Goal: Task Accomplishment & Management: Use online tool/utility

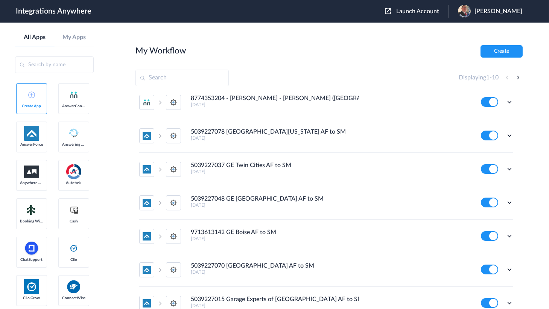
scroll to position [45, 0]
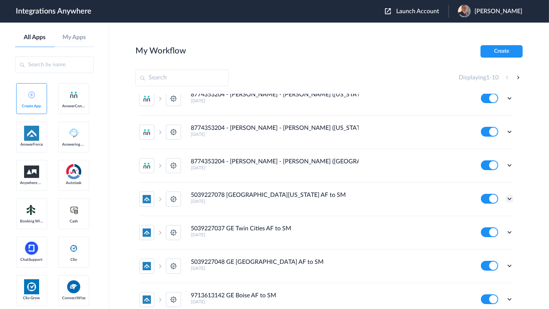
click at [506, 197] on icon at bounding box center [510, 199] width 8 height 8
click at [481, 212] on li "Edit" at bounding box center [488, 216] width 49 height 14
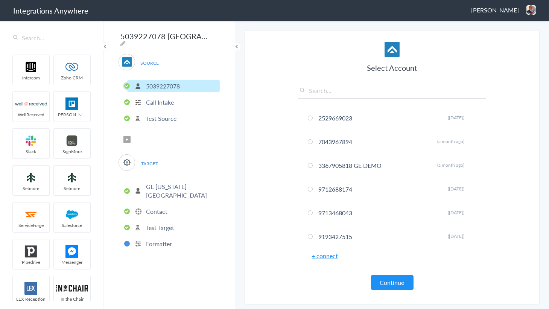
click at [157, 205] on li "Contact" at bounding box center [173, 211] width 93 height 12
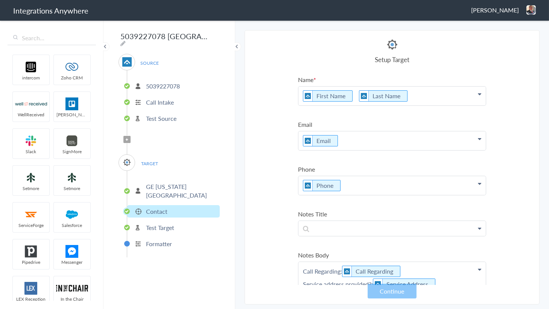
click at [153, 117] on p "Test Source" at bounding box center [161, 118] width 30 height 9
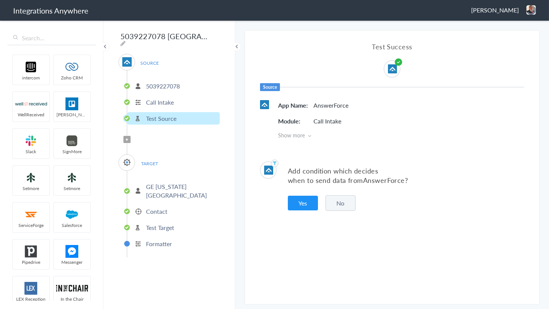
click at [142, 139] on div "SOURCE 5039227078 Call Intake Test Source Filter Applied TARGET GE Virginia Pen…" at bounding box center [169, 156] width 101 height 204
click at [160, 207] on p "Contact" at bounding box center [156, 211] width 21 height 9
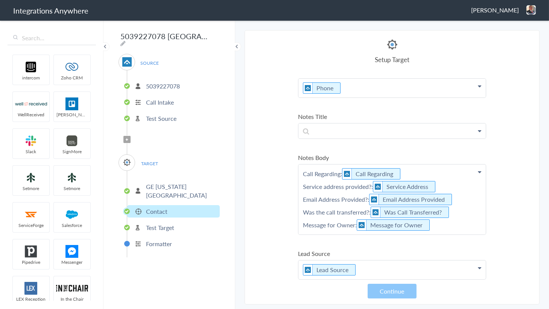
scroll to position [137, 0]
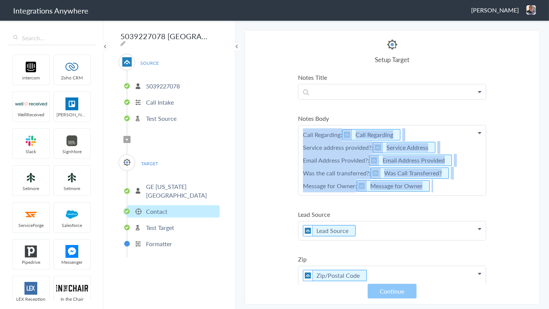
drag, startPoint x: 447, startPoint y: 185, endPoint x: 281, endPoint y: 120, distance: 178.5
click at [281, 120] on section "Select Account 2529669023 Rename Delete (19 days ago) 7043967894 Rename Delete …" at bounding box center [392, 167] width 295 height 274
copy p "Call Regarding: Call Regarding Service address provided?: Service Address Email…"
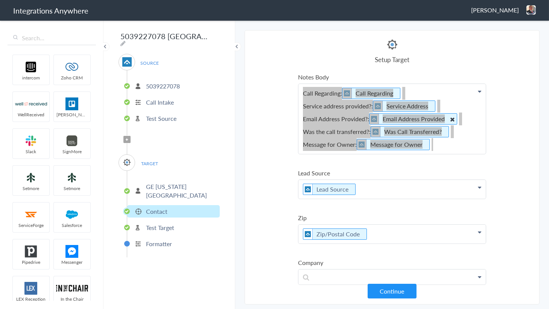
scroll to position [239, 0]
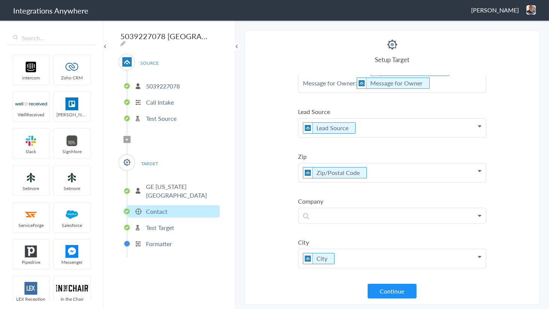
click at [147, 85] on p "5039227078" at bounding box center [163, 86] width 34 height 9
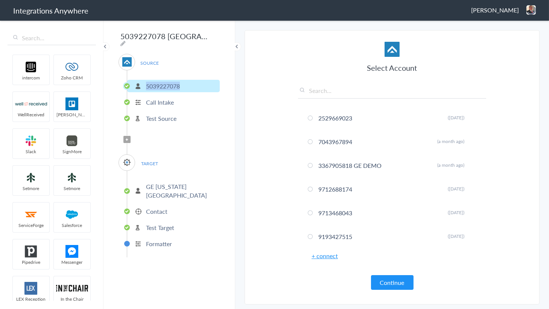
click at [147, 85] on p "5039227078" at bounding box center [163, 86] width 34 height 9
copy p "5039227078"
click at [164, 207] on p "Contact" at bounding box center [156, 211] width 21 height 9
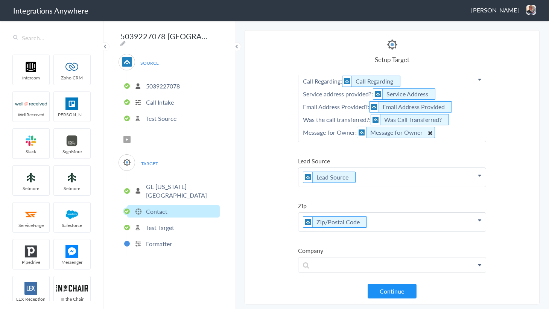
scroll to position [137, 0]
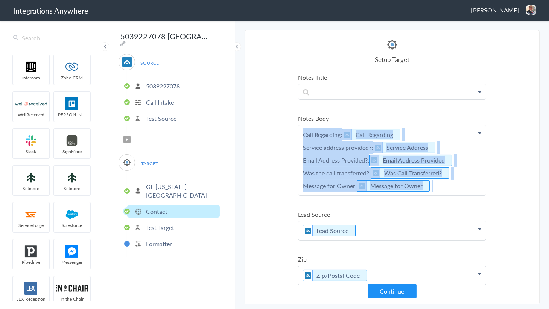
drag, startPoint x: 450, startPoint y: 184, endPoint x: 280, endPoint y: 133, distance: 177.2
click at [280, 133] on section "Select Account 2529669023 Rename Delete (19 days ago) 7043967894 Rename Delete …" at bounding box center [392, 167] width 295 height 274
copy p "Call Regarding: Call Regarding Service address provided?: Service Address Email…"
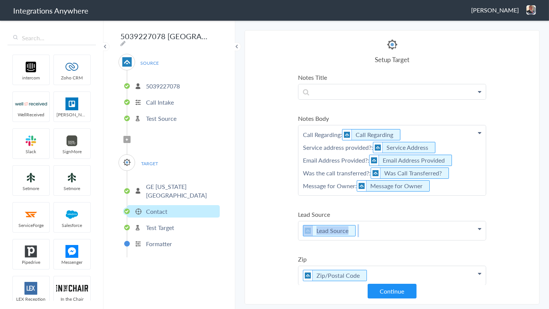
drag, startPoint x: 368, startPoint y: 228, endPoint x: 232, endPoint y: 222, distance: 135.9
click at [232, 0] on body "Integrations Anywhere Jason Marsteller Logout Dashboard intercom Zoho CRM WellR…" at bounding box center [274, 0] width 549 height 0
copy p "Lead Source"
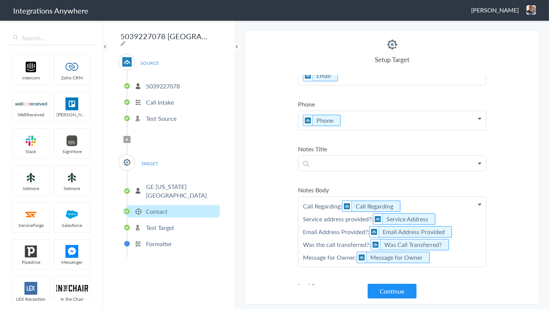
scroll to position [0, 0]
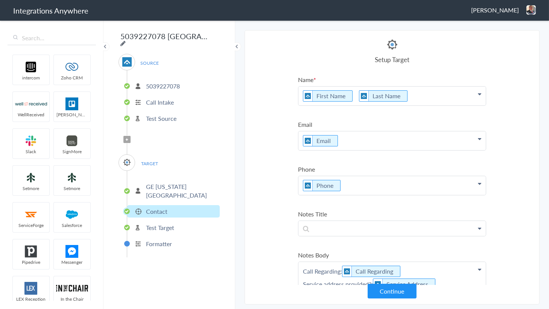
click at [126, 40] on icon at bounding box center [122, 43] width 5 height 6
type input "5039227078 [GEOGRAPHIC_DATA][US_STATE] AF to SM"
click at [167, 40] on input "5039227078 [GEOGRAPHIC_DATA][US_STATE] AF to SM" at bounding box center [165, 36] width 93 height 14
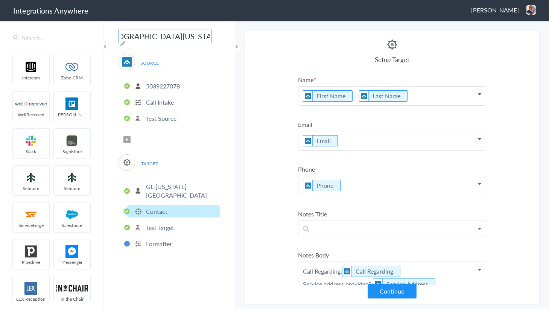
click at [167, 40] on input "5039227078 [GEOGRAPHIC_DATA][US_STATE] AF to SM" at bounding box center [165, 36] width 93 height 14
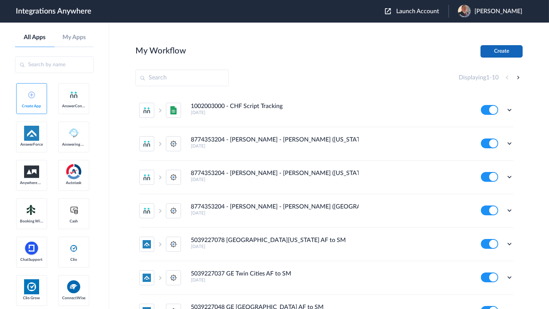
click at [493, 53] on button "Create" at bounding box center [501, 51] width 42 height 12
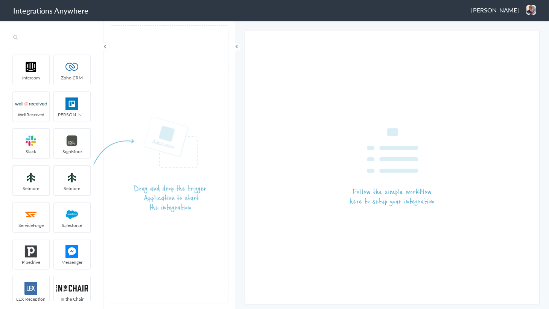
click at [48, 40] on input "text" at bounding box center [52, 38] width 88 height 14
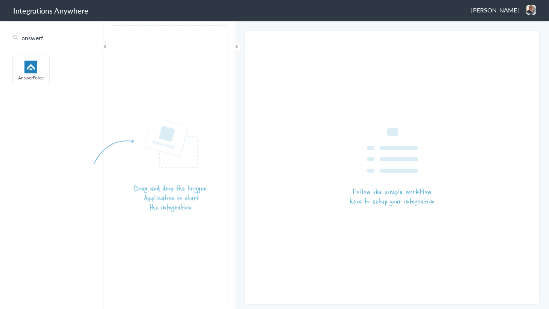
type input "answerf"
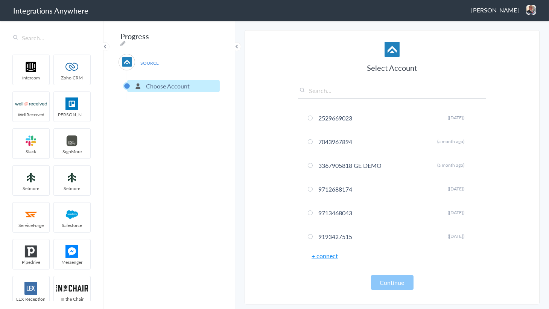
click at [325, 257] on link "+ connect" at bounding box center [324, 255] width 26 height 9
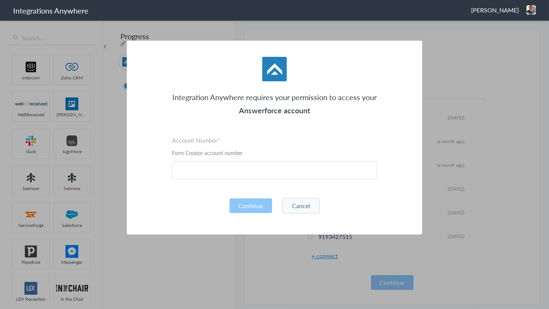
click at [225, 184] on div "Integration Anywhere requires your permission to access your Answerforce accoun…" at bounding box center [274, 138] width 295 height 194
click at [222, 173] on input "text" at bounding box center [274, 170] width 205 height 18
paste input "5039227020"
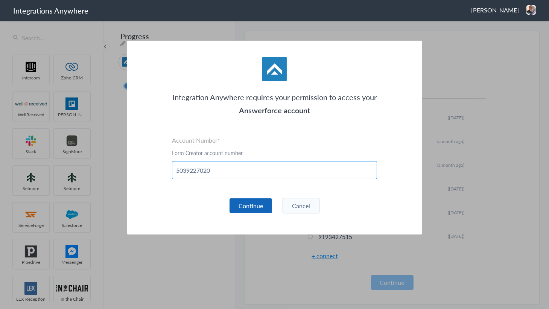
type input "5039227020"
click at [248, 205] on button "Continue" at bounding box center [250, 205] width 43 height 15
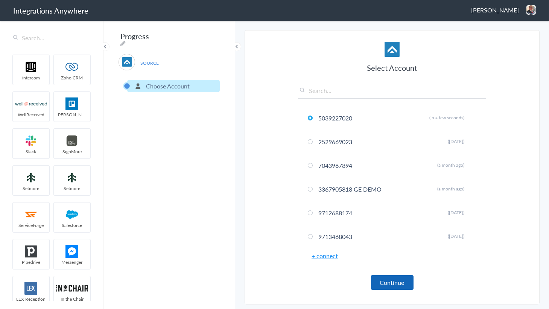
click at [407, 280] on button "Continue" at bounding box center [392, 282] width 43 height 15
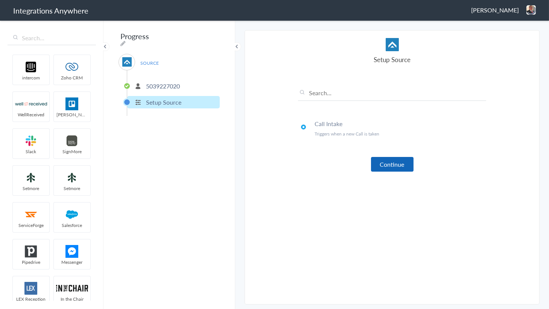
click at [392, 160] on button "Continue" at bounding box center [392, 164] width 43 height 15
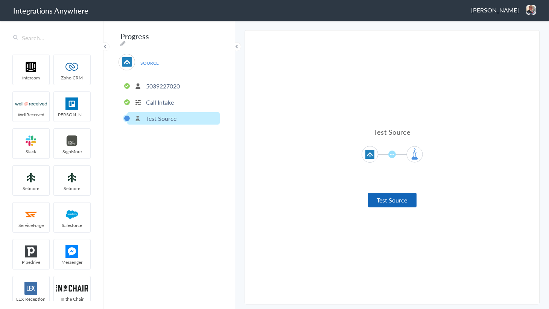
click at [389, 196] on button "Test Source" at bounding box center [392, 200] width 49 height 15
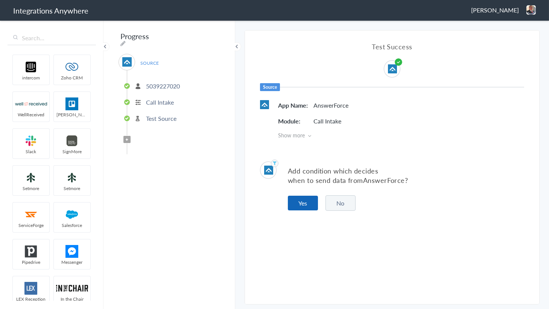
click at [308, 205] on button "Yes" at bounding box center [303, 203] width 30 height 15
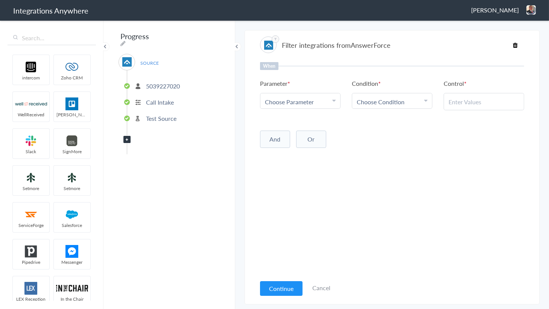
click at [294, 100] on span "Choose Parameter" at bounding box center [289, 101] width 49 height 9
click at [296, 123] on input "text" at bounding box center [300, 122] width 80 height 16
type input "call clos"
click at [304, 139] on link "Call Closing Note" at bounding box center [300, 139] width 80 height 16
click at [382, 104] on span "Choose Condition" at bounding box center [381, 101] width 48 height 9
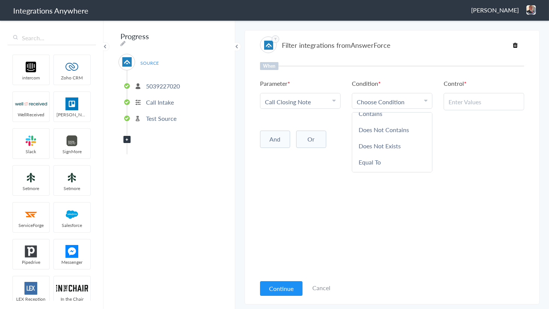
scroll to position [38, 0]
click at [379, 131] on link "Does Not Exists" at bounding box center [392, 133] width 80 height 16
drag, startPoint x: 286, startPoint y: 220, endPoint x: 289, endPoint y: 255, distance: 35.5
click at [286, 220] on div "When Parameter Choose Parameter Call Closing Note First Name Last Name Email Ph…" at bounding box center [392, 168] width 264 height 213
click at [278, 282] on button "Continue" at bounding box center [281, 288] width 43 height 15
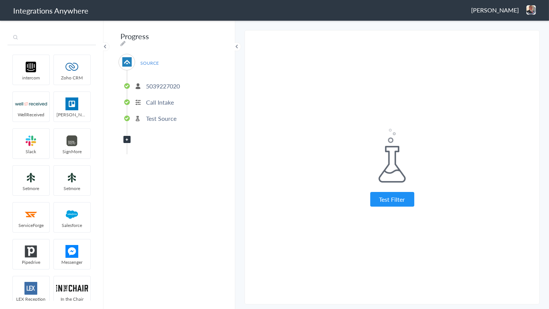
click at [40, 40] on input "text" at bounding box center [52, 38] width 88 height 14
click at [398, 203] on button "Test Filter" at bounding box center [392, 199] width 44 height 15
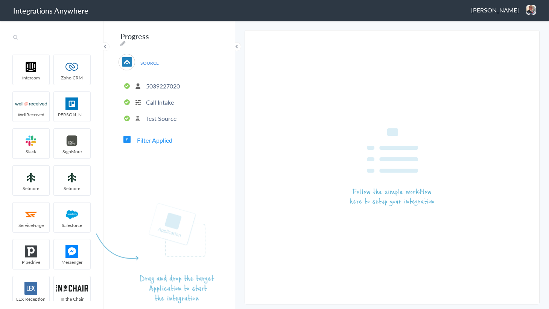
click at [41, 36] on input "text" at bounding box center [52, 38] width 88 height 14
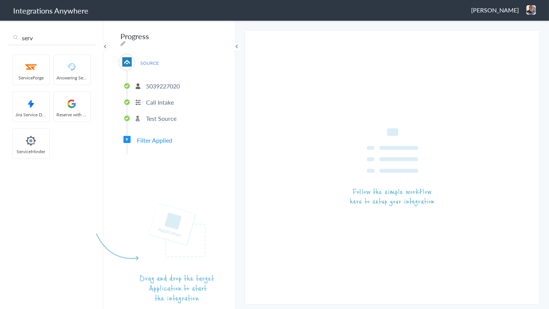
type input "serv"
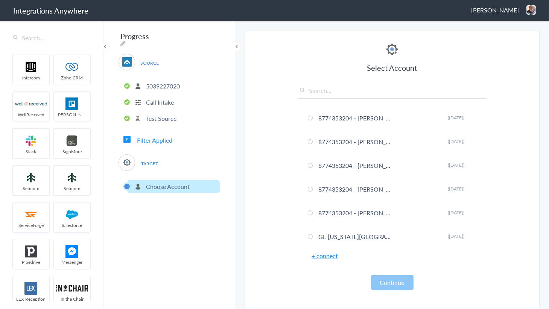
click at [321, 256] on link "+ connect" at bounding box center [324, 255] width 26 height 9
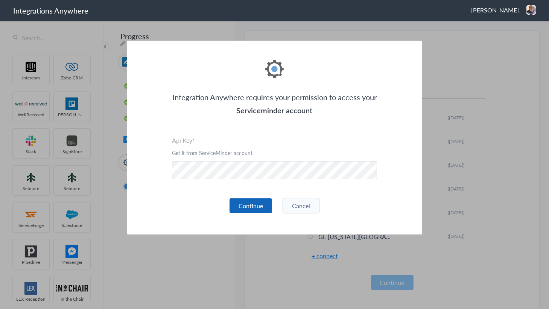
click at [248, 202] on button "Continue" at bounding box center [250, 205] width 43 height 15
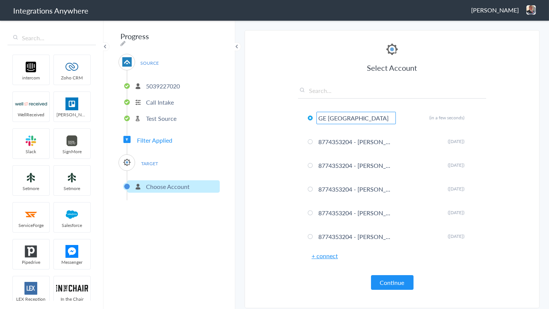
type input "GE Portland"
click at [264, 158] on section "Select Account 5039227020 Rename Delete (in a few seconds) 2529669023 Rename De…" at bounding box center [392, 169] width 295 height 278
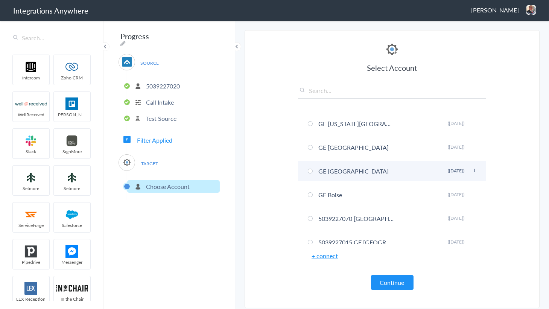
scroll to position [0, 0]
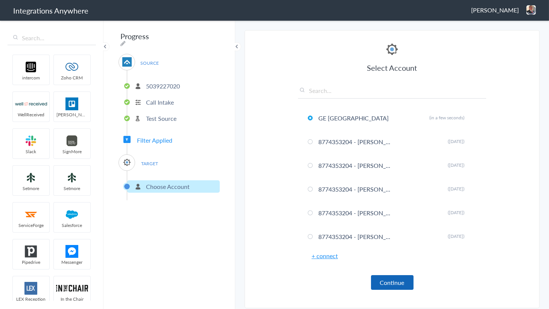
click at [383, 282] on button "Continue" at bounding box center [392, 282] width 43 height 15
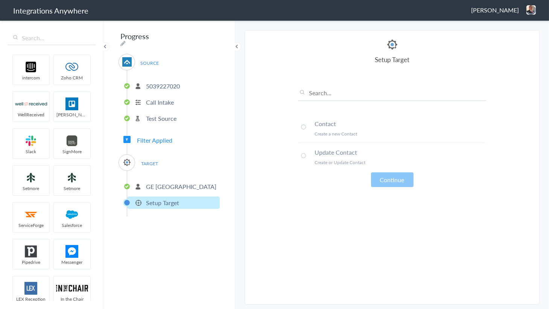
click at [301, 127] on span at bounding box center [303, 127] width 5 height 5
click at [378, 180] on button "Continue" at bounding box center [392, 179] width 43 height 15
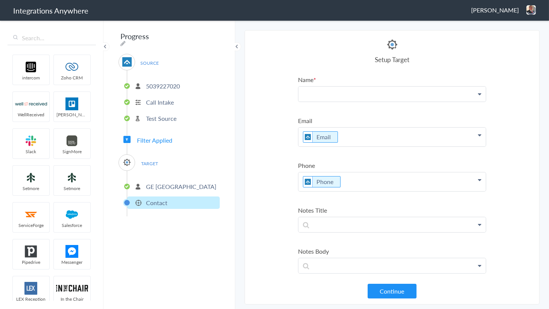
click at [328, 91] on p at bounding box center [391, 94] width 187 height 15
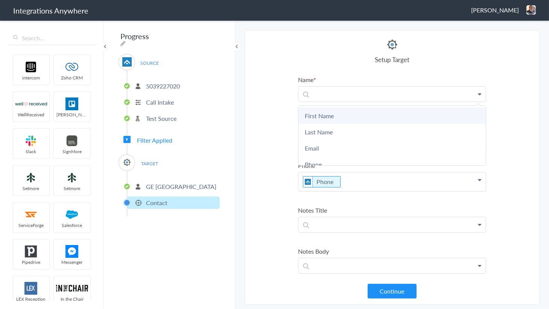
click at [324, 110] on link "First Name" at bounding box center [391, 116] width 187 height 16
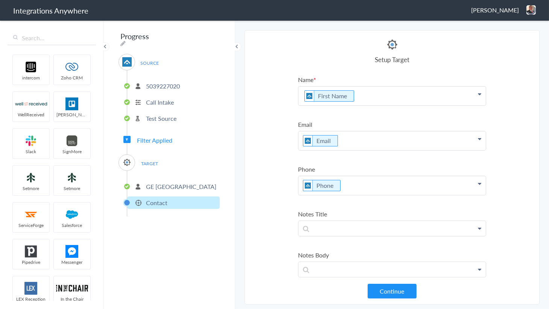
click at [360, 91] on p "First Name" at bounding box center [391, 96] width 187 height 19
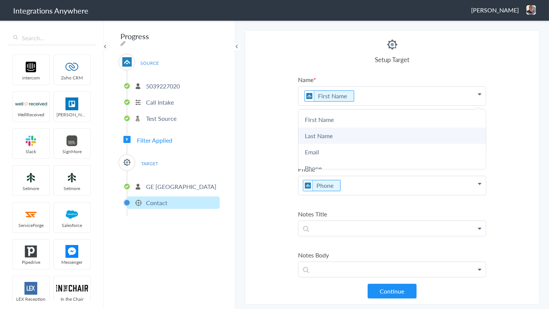
click at [318, 138] on link "Last Name" at bounding box center [391, 136] width 187 height 16
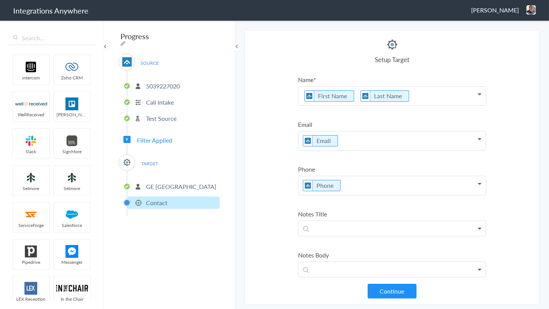
click at [278, 144] on section "Select Account 5039227020 Rename Delete (in a few seconds) 2529669023 Rename De…" at bounding box center [392, 167] width 295 height 274
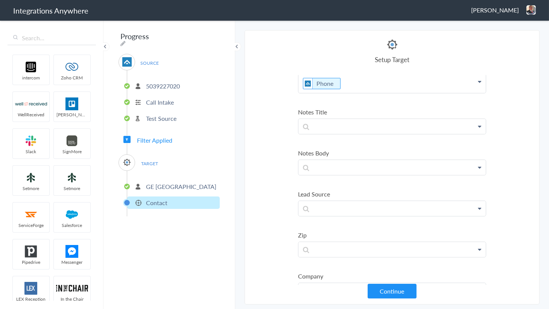
scroll to position [102, 0]
click at [328, 162] on p at bounding box center [391, 167] width 187 height 15
paste p
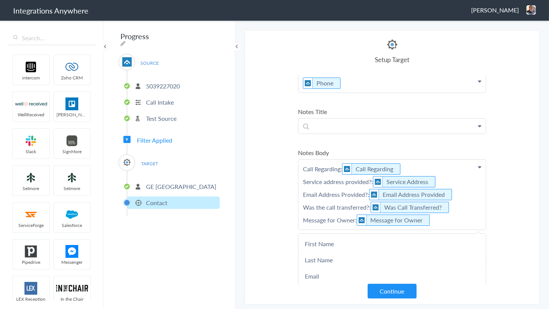
click at [266, 149] on section "Select Account 5039227020 Rename Delete (in a few seconds) 2529669023 Rename De…" at bounding box center [392, 167] width 295 height 274
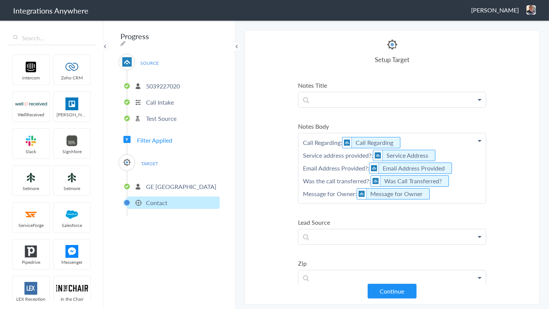
scroll to position [171, 0]
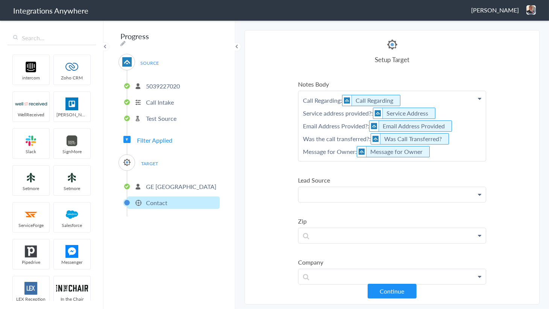
click at [339, 191] on p at bounding box center [391, 194] width 187 height 15
click at [166, 82] on p "5039227020" at bounding box center [163, 86] width 34 height 9
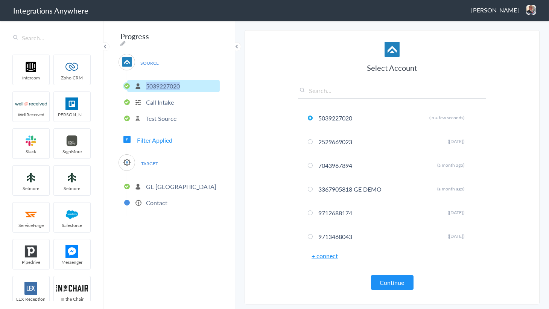
copy p "5039227020"
click at [271, 120] on section "Select Account 5039227020 Rename Delete (in a few seconds) 2529669023 Rename De…" at bounding box center [392, 167] width 295 height 274
click at [142, 81] on li "5039227020" at bounding box center [173, 86] width 93 height 12
click at [529, 9] on img at bounding box center [530, 9] width 9 height 9
click at [510, 41] on li "Dashboard" at bounding box center [515, 38] width 52 height 11
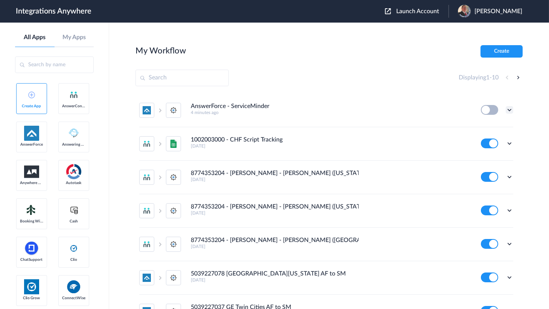
click at [506, 112] on icon at bounding box center [510, 110] width 8 height 8
click at [483, 124] on li "Edit" at bounding box center [488, 127] width 49 height 14
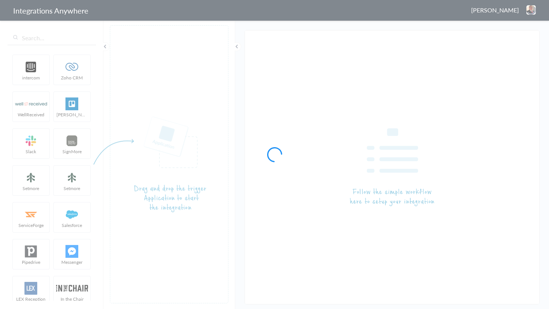
type input "AnswerForce - ServiceMinder"
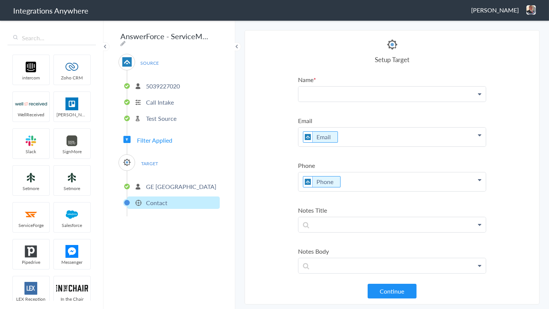
click at [356, 94] on p at bounding box center [391, 94] width 187 height 15
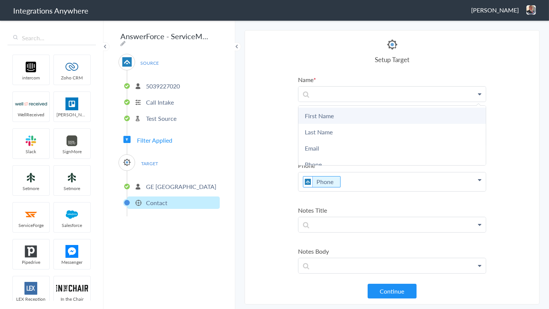
click at [334, 108] on link "First Name" at bounding box center [391, 116] width 187 height 16
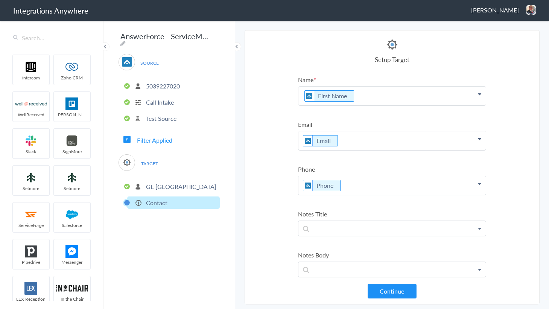
click at [374, 94] on p "First Name" at bounding box center [391, 96] width 187 height 19
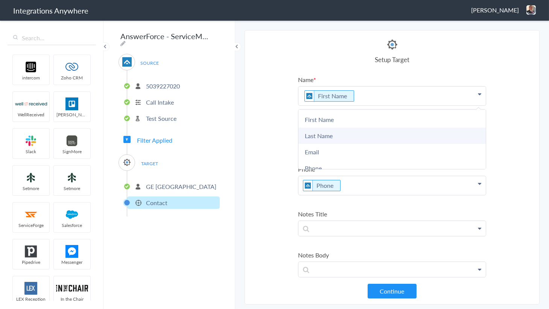
click at [335, 129] on link "Last Name" at bounding box center [391, 136] width 187 height 16
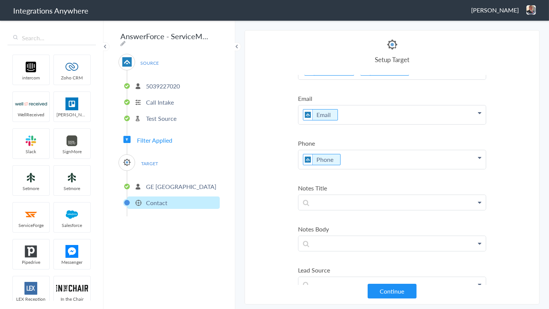
scroll to position [68, 0]
click at [345, 202] on p at bounding box center [391, 201] width 187 height 15
paste p
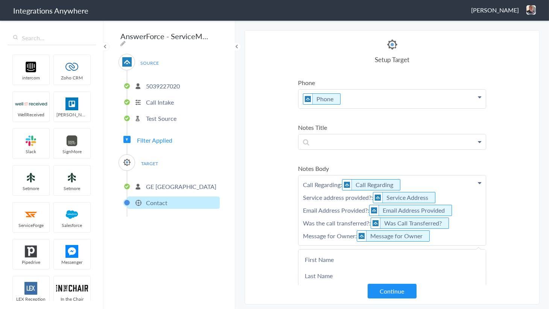
scroll to position [102, 0]
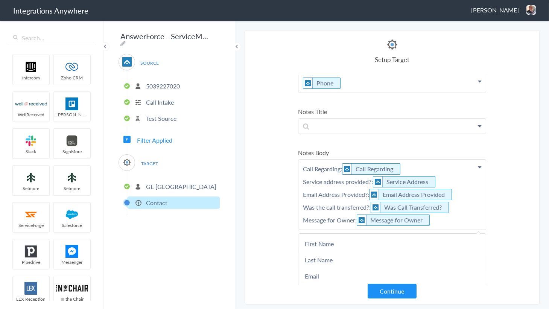
click at [288, 204] on section "Select Account 5039227020 Rename Delete (3 minutes ago) 2529669023 Rename Delet…" at bounding box center [392, 167] width 295 height 274
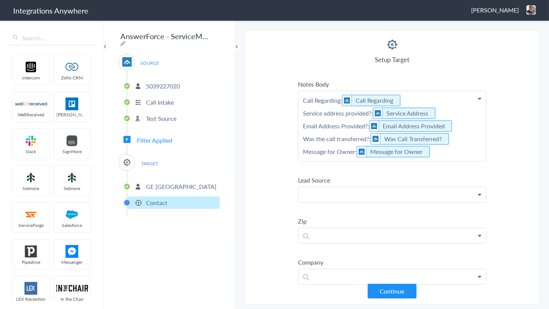
click at [336, 191] on p at bounding box center [391, 194] width 187 height 15
paste p
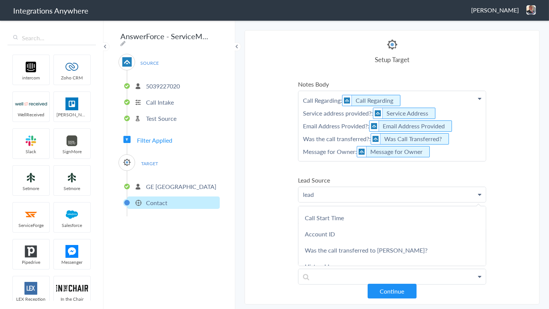
scroll to position [239, 0]
click at [167, 83] on p "5039227020" at bounding box center [163, 86] width 34 height 9
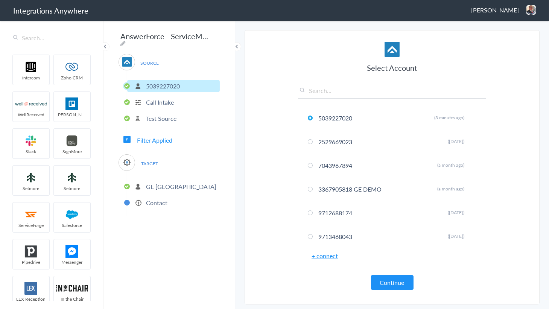
click at [162, 100] on p "Call Intake" at bounding box center [160, 102] width 28 height 9
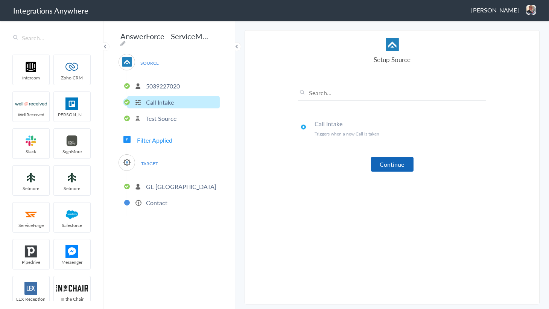
click at [383, 163] on button "Continue" at bounding box center [392, 164] width 43 height 15
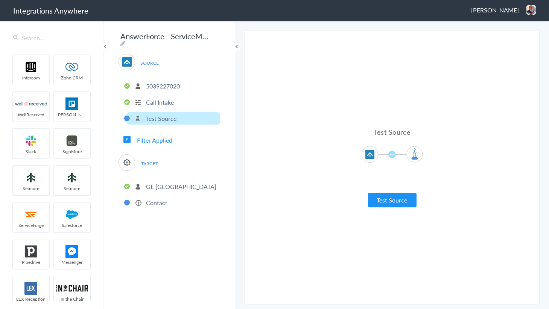
click at [380, 191] on div "Test Source Test Source" at bounding box center [392, 167] width 188 height 80
click at [384, 195] on button "Test Source" at bounding box center [392, 200] width 49 height 15
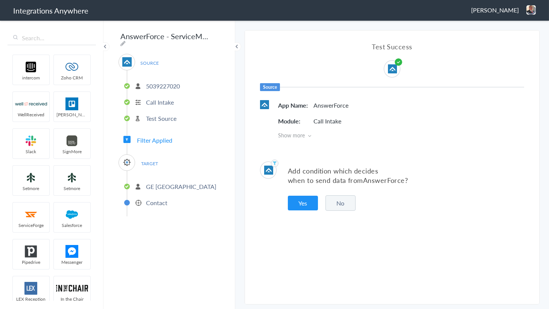
click at [305, 134] on span "Show more" at bounding box center [401, 135] width 246 height 8
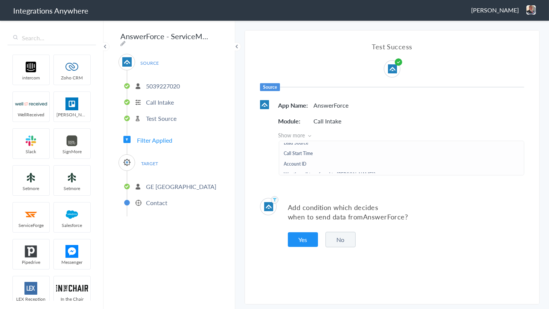
scroll to position [205, 0]
click at [156, 199] on p "Contact" at bounding box center [156, 202] width 21 height 9
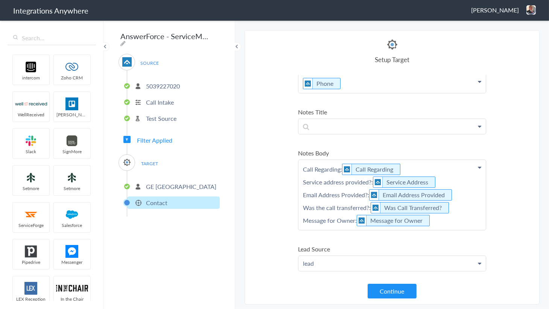
scroll to position [171, 0]
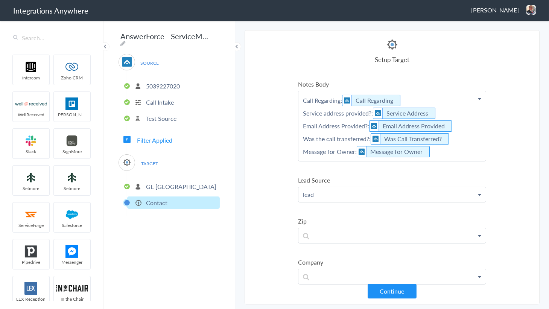
click at [325, 193] on p "lead" at bounding box center [391, 194] width 187 height 15
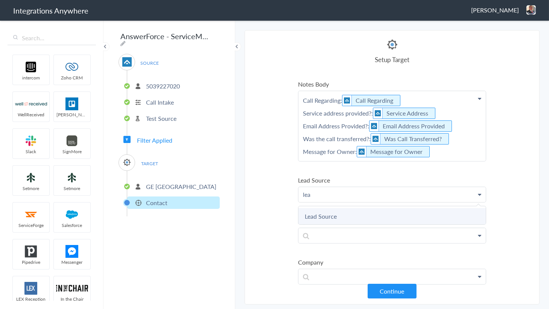
click at [327, 214] on link "Lead Source" at bounding box center [391, 216] width 187 height 16
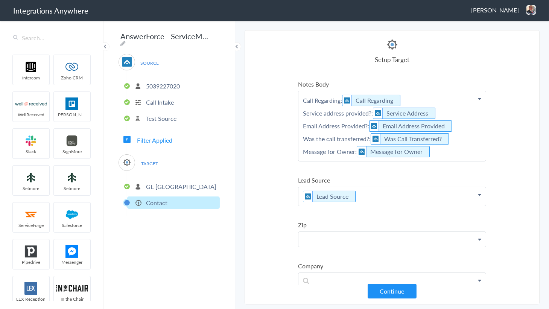
click at [347, 241] on p at bounding box center [391, 239] width 187 height 15
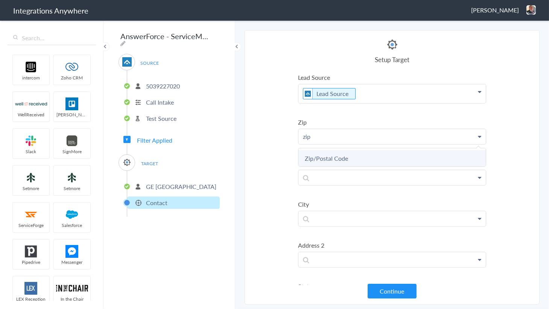
click at [334, 154] on link "Zip/Postal Code" at bounding box center [391, 158] width 187 height 16
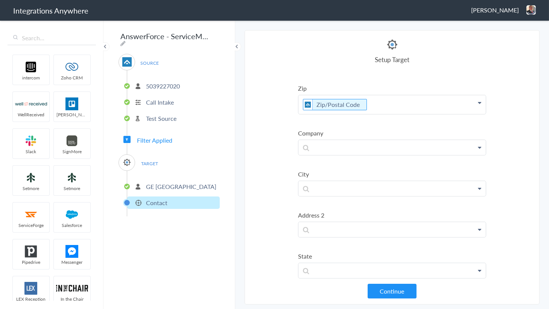
scroll to position [308, 0]
click at [346, 190] on link at bounding box center [391, 188] width 187 height 15
click at [328, 187] on p at bounding box center [391, 188] width 187 height 15
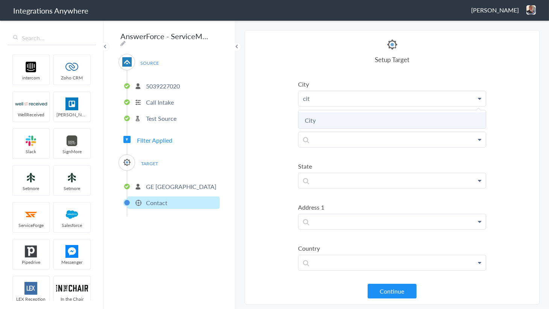
click at [315, 118] on link "City" at bounding box center [391, 120] width 187 height 16
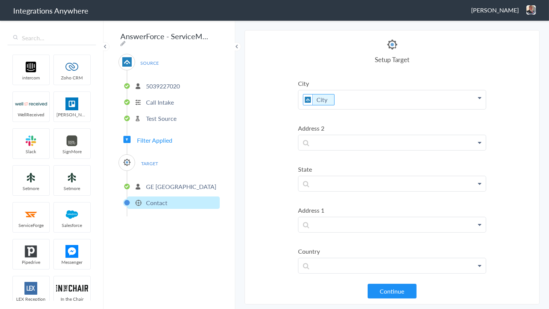
scroll to position [397, 0]
click at [340, 180] on p at bounding box center [391, 185] width 187 height 15
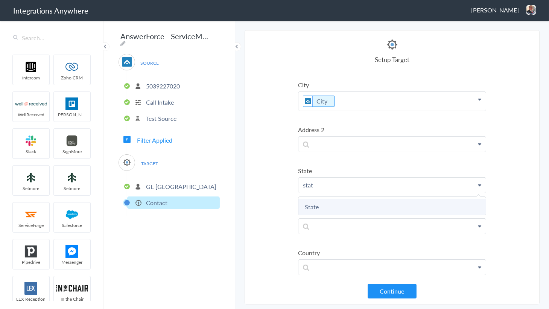
click at [327, 204] on link "State" at bounding box center [391, 207] width 187 height 16
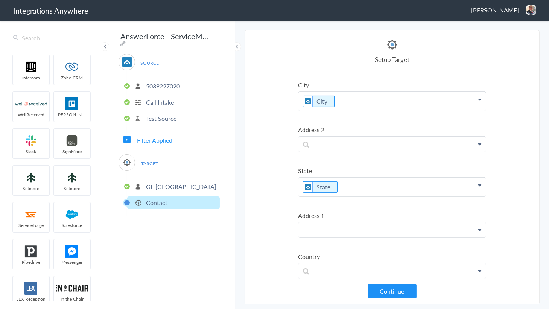
click at [333, 226] on p at bounding box center [391, 229] width 187 height 15
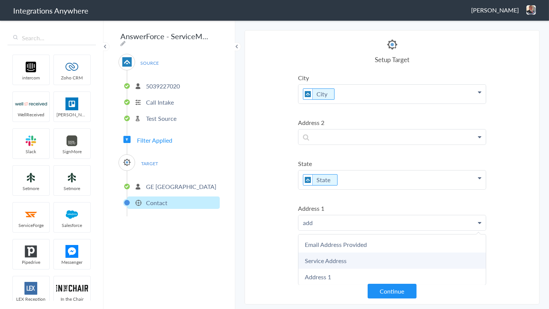
scroll to position [405, 0]
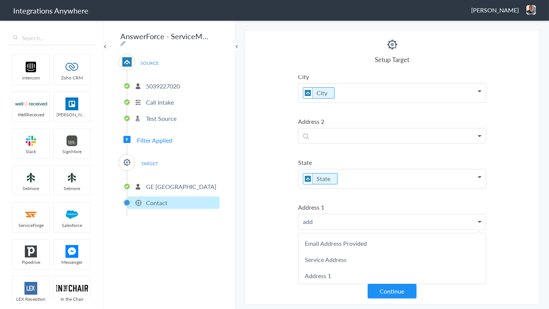
click at [329, 271] on link "Address 1" at bounding box center [391, 275] width 187 height 16
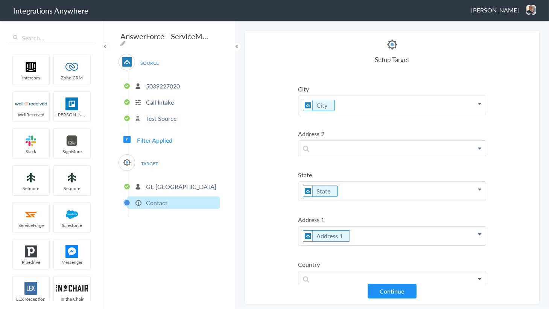
scroll to position [404, 0]
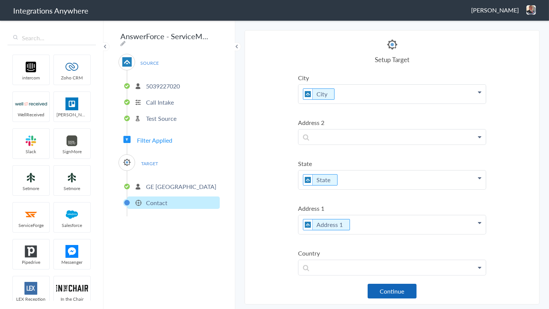
click at [394, 287] on button "Continue" at bounding box center [392, 291] width 49 height 15
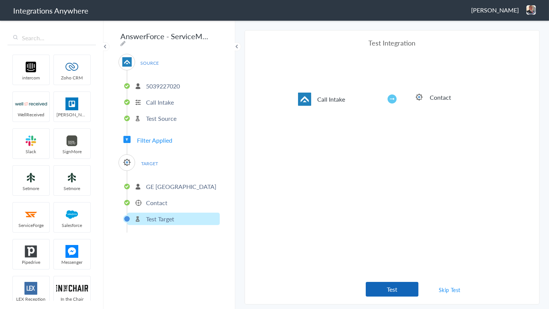
click at [407, 290] on button "Test" at bounding box center [392, 289] width 53 height 15
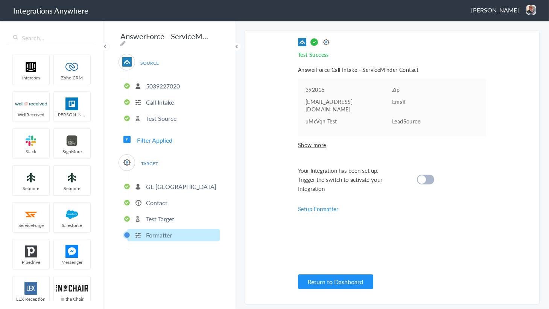
click at [427, 175] on div at bounding box center [425, 180] width 17 height 10
click at [216, 40] on div "AnswerForce - ServiceMinder SOURCE 5039227020 Call Intake Test Source Filter Ap…" at bounding box center [169, 164] width 132 height 289
click at [126, 40] on icon at bounding box center [122, 43] width 5 height 6
paste input "5039227078 [GEOGRAPHIC_DATA][US_STATE] AF to SM"
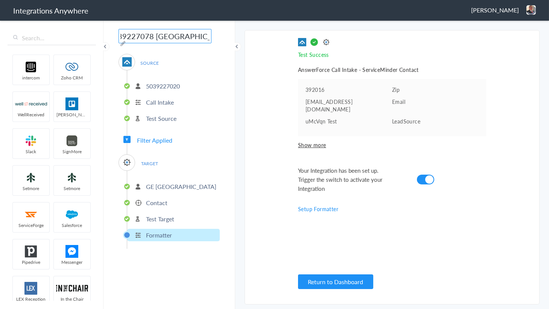
scroll to position [0, 62]
click at [158, 84] on p "5039227020" at bounding box center [163, 86] width 34 height 9
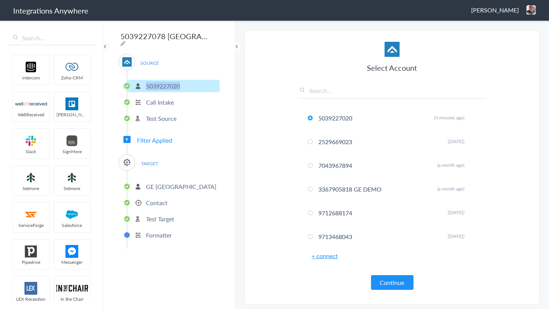
copy p "5039227020"
click at [126, 40] on icon at bounding box center [122, 43] width 5 height 6
drag, startPoint x: 144, startPoint y: 34, endPoint x: 120, endPoint y: 37, distance: 23.5
click at [57, 0] on body "Integrations Anywhere Jason Marsteller Logout Dashboard intercom Zoho CRM WellR…" at bounding box center [274, 0] width 549 height 0
click at [154, 37] on input "5039227078 [GEOGRAPHIC_DATA][US_STATE] AF to SM" at bounding box center [165, 36] width 93 height 14
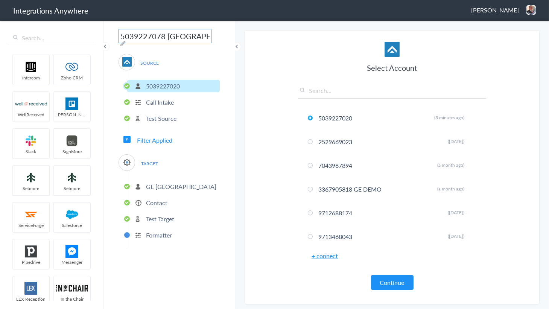
drag, startPoint x: 163, startPoint y: 37, endPoint x: 52, endPoint y: 37, distance: 111.0
click at [52, 0] on body "Integrations Anywhere Jason Marsteller Logout Dashboard intercom Zoho CRM WellR…" at bounding box center [274, 0] width 549 height 0
paste input "20"
click at [179, 37] on input "5039227020 GE Virginia Peninsula AF to SM" at bounding box center [165, 36] width 93 height 14
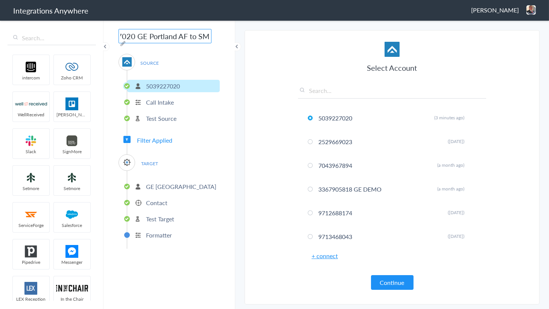
type input "5039227020 GE Portland AF to SM"
click at [228, 110] on div "5039227020 GE Portland AF to SM SOURCE 5039227020 Call Intake Test Source Filte…" at bounding box center [169, 164] width 132 height 289
click at [149, 218] on p "Test Target" at bounding box center [160, 218] width 28 height 9
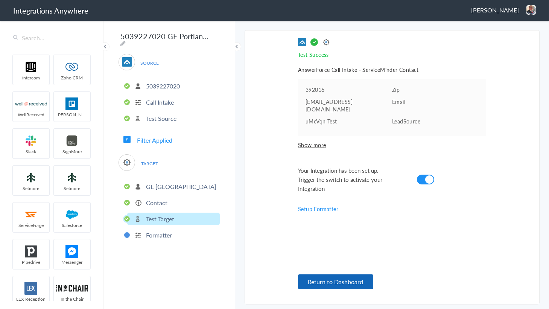
click at [318, 281] on button "Return to Dashboard" at bounding box center [335, 281] width 75 height 15
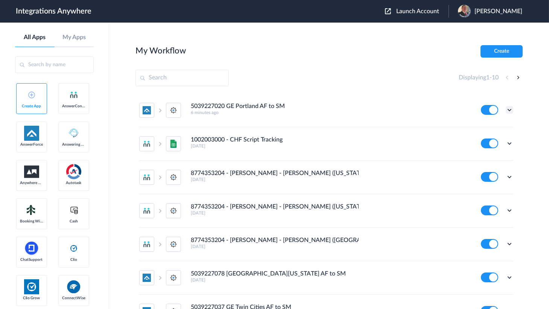
click at [506, 107] on icon at bounding box center [510, 110] width 8 height 8
click at [484, 139] on link "Task history" at bounding box center [488, 140] width 36 height 5
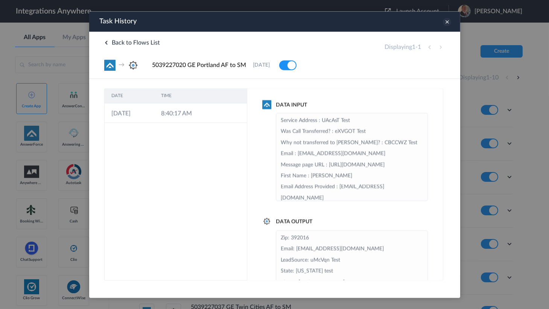
click at [445, 22] on icon at bounding box center [446, 22] width 8 height 8
